Goal: Transaction & Acquisition: Purchase product/service

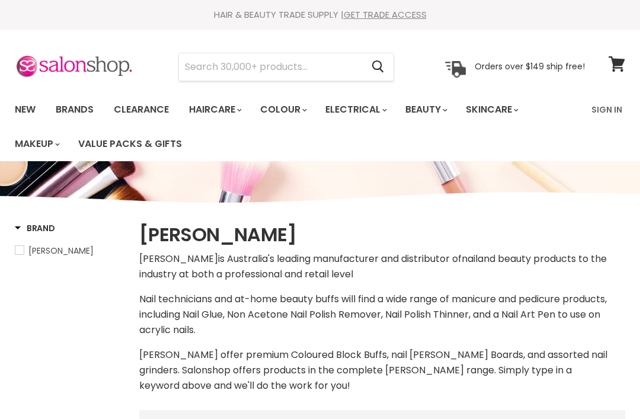
select select "manual"
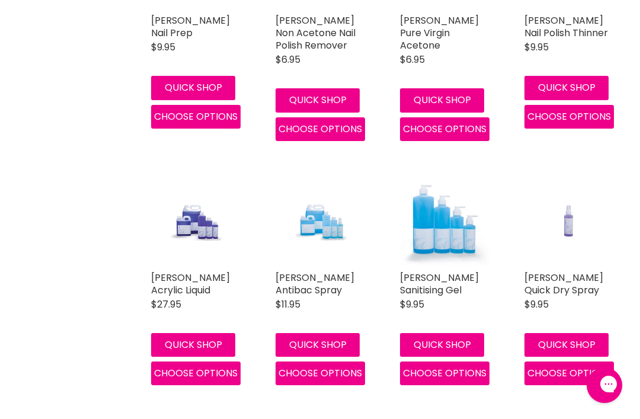
scroll to position [554, 0]
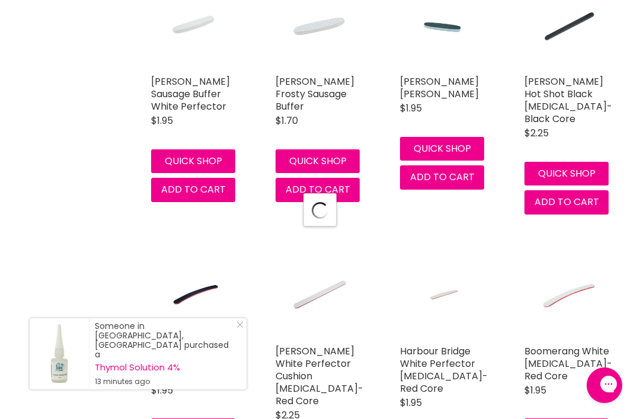
select select "manual"
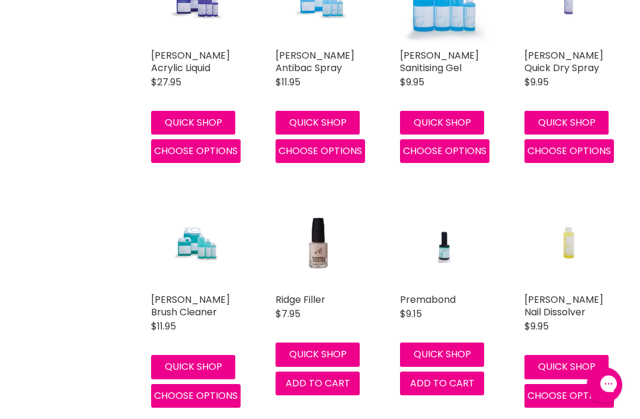
scroll to position [772, 0]
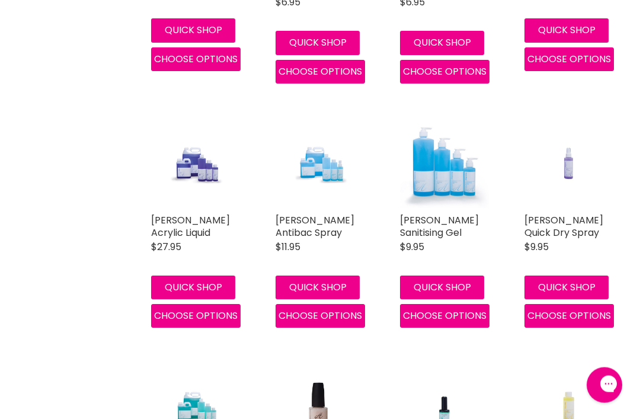
click at [181, 315] on span "Choose options" at bounding box center [196, 316] width 84 height 14
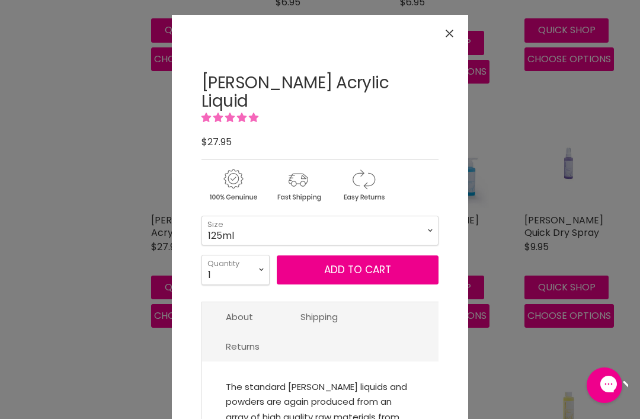
click at [445, 33] on button "Close" at bounding box center [449, 33] width 25 height 25
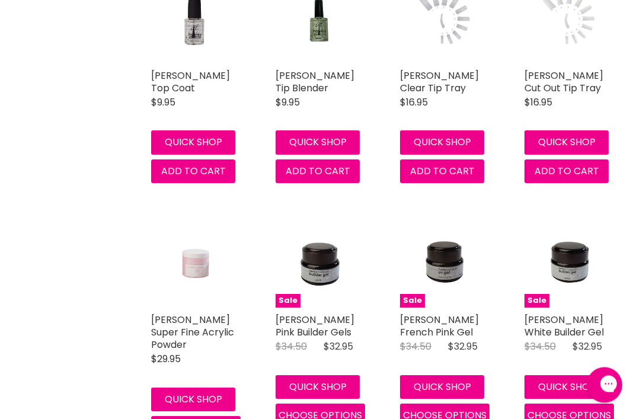
scroll to position [1484, 0]
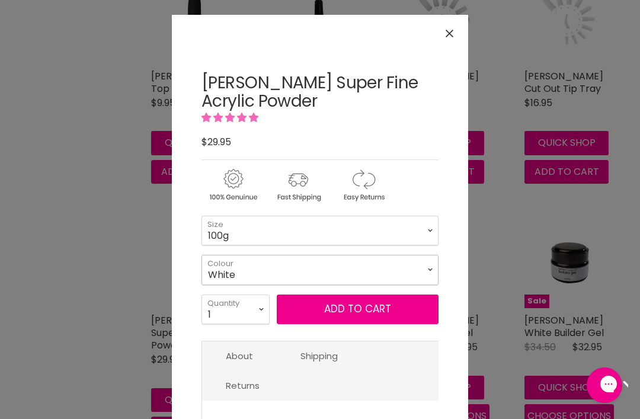
click at [430, 263] on select "White Pink Clear" at bounding box center [320, 270] width 237 height 30
select select "Pink"
click at [448, 30] on icon "Close" at bounding box center [450, 34] width 8 height 8
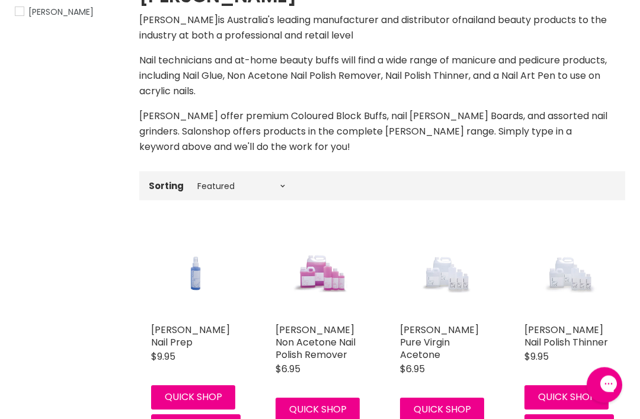
scroll to position [159, 0]
